Goal: Find specific page/section: Find specific page/section

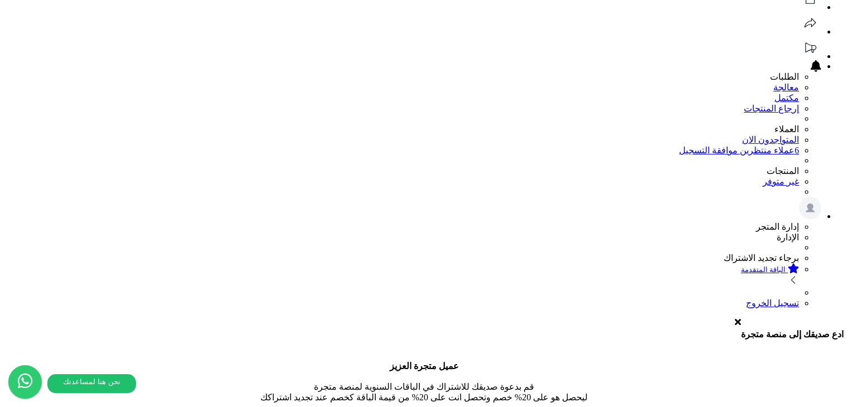
scroll to position [56, 0]
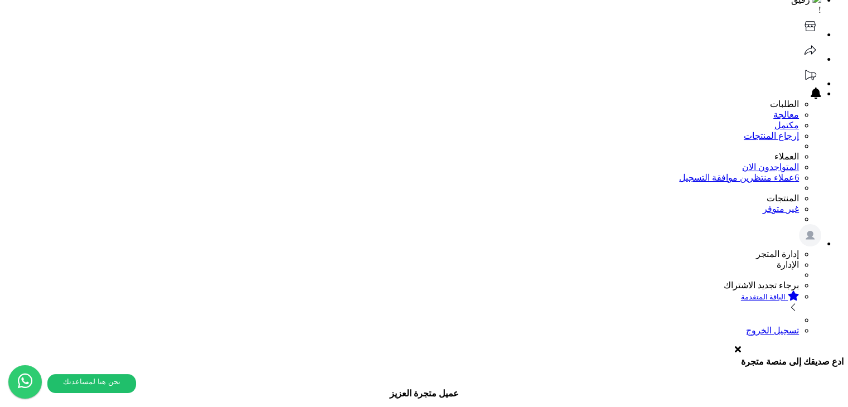
drag, startPoint x: 756, startPoint y: 132, endPoint x: 749, endPoint y: 137, distance: 7.9
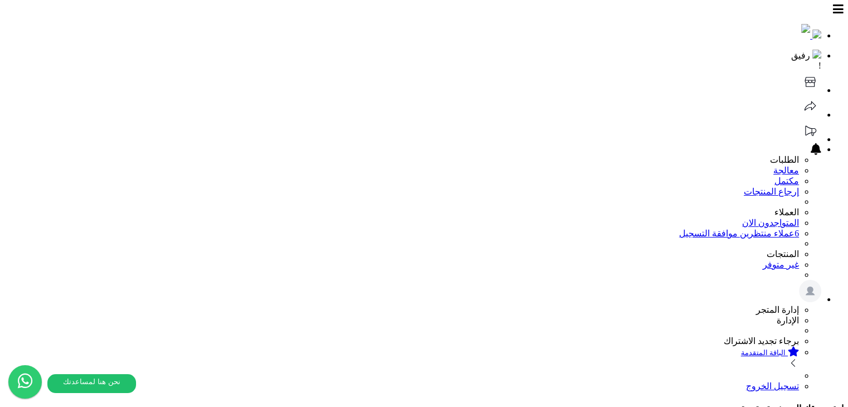
scroll to position [133, 0]
